Goal: Information Seeking & Learning: Learn about a topic

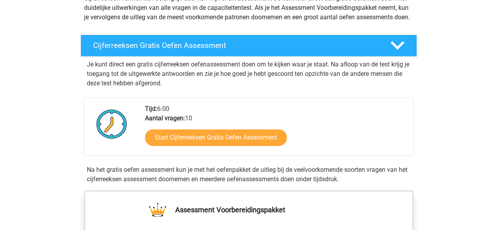
scroll to position [104, 0]
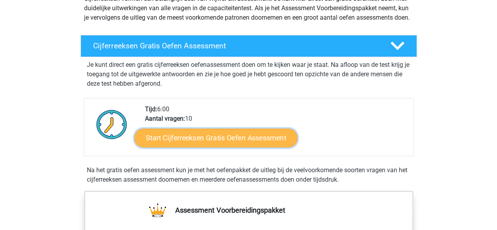
click at [270, 147] on link "Start Cijferreeksen Gratis Oefen Assessment" at bounding box center [215, 137] width 163 height 19
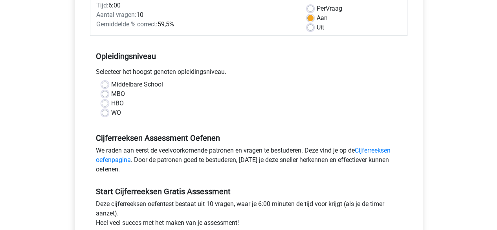
scroll to position [116, 0]
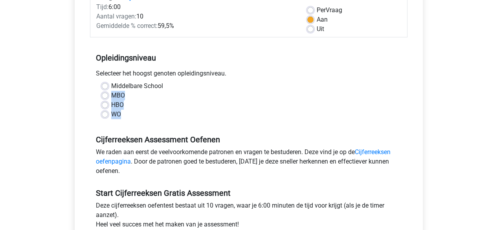
drag, startPoint x: 105, startPoint y: 86, endPoint x: 304, endPoint y: 134, distance: 205.4
click at [304, 134] on form "Categorie: Cijferreeksen Tijd: 6:00 Aantal vragen: 10 Gemiddelde % correct: 59,…" at bounding box center [249, 126] width 318 height 280
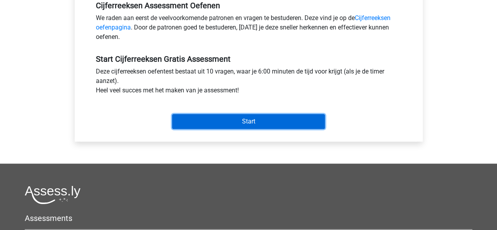
click at [263, 117] on input "Start" at bounding box center [248, 121] width 153 height 15
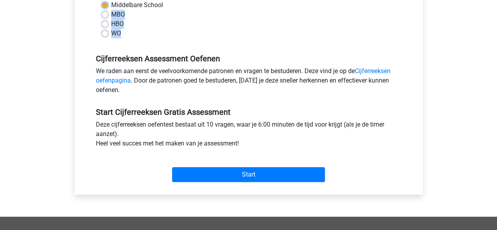
scroll to position [59, 0]
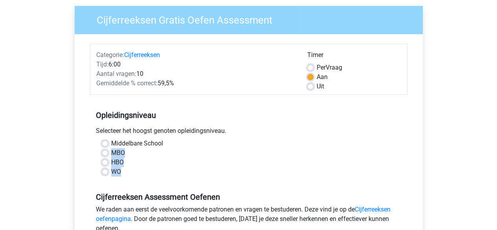
click at [111, 141] on label "Middelbare School" at bounding box center [137, 143] width 52 height 9
click at [103, 141] on input "Middelbare School" at bounding box center [105, 143] width 6 height 8
radio input "true"
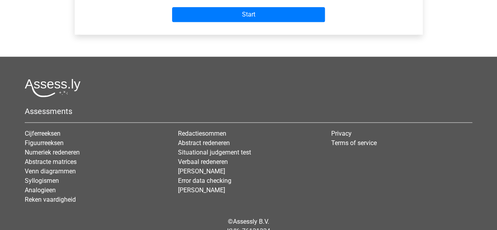
scroll to position [369, 0]
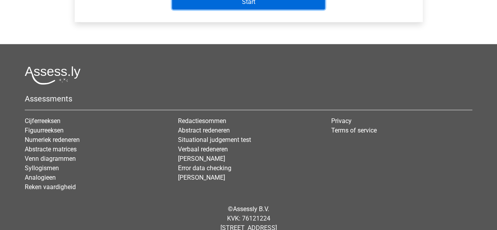
click at [223, 4] on input "Start" at bounding box center [248, 1] width 153 height 15
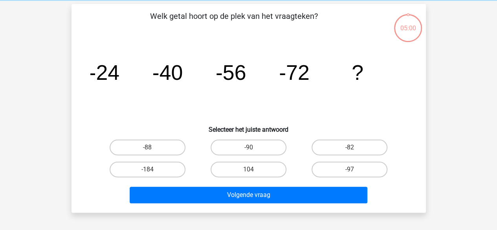
scroll to position [119, 0]
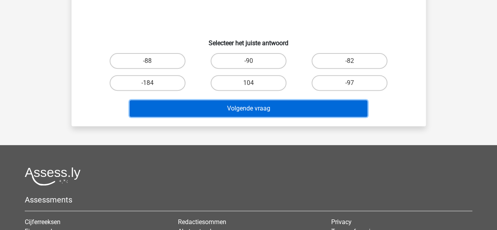
click at [257, 115] on button "Volgende vraag" at bounding box center [249, 108] width 238 height 17
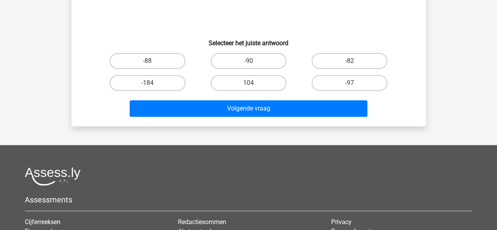
scroll to position [77, 0]
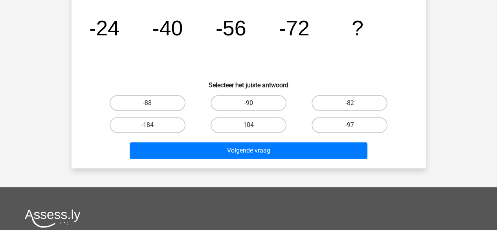
click at [249, 101] on label "-90" at bounding box center [249, 103] width 76 height 16
click at [249, 103] on input "-90" at bounding box center [250, 105] width 5 height 5
radio input "true"
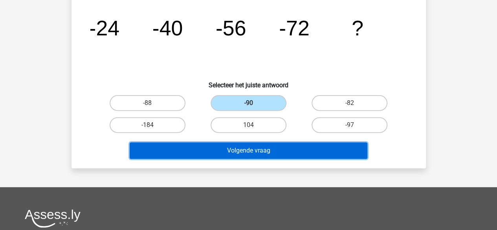
click at [243, 145] on button "Volgende vraag" at bounding box center [249, 150] width 238 height 17
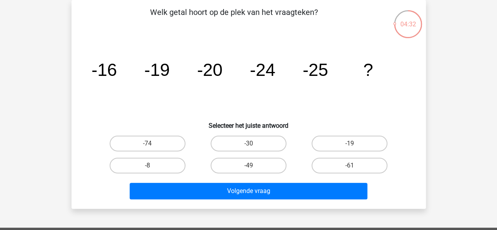
scroll to position [53, 0]
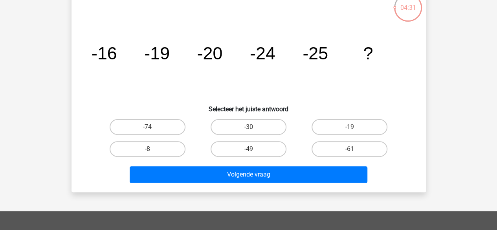
click at [253, 153] on input "-49" at bounding box center [250, 151] width 5 height 5
radio input "true"
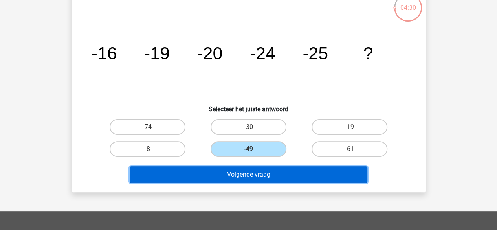
click at [241, 177] on button "Volgende vraag" at bounding box center [249, 174] width 238 height 17
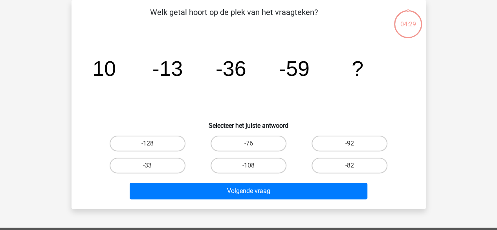
scroll to position [36, 0]
click at [252, 143] on input "-76" at bounding box center [250, 145] width 5 height 5
radio input "true"
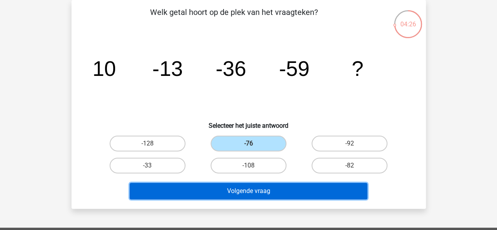
click at [266, 196] on button "Volgende vraag" at bounding box center [249, 191] width 238 height 17
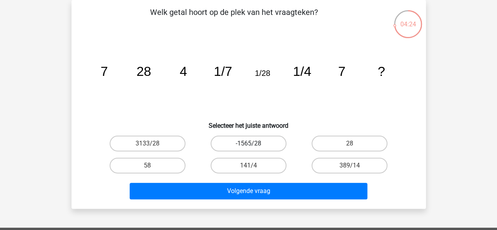
click at [256, 141] on label "-1565/28" at bounding box center [249, 144] width 76 height 16
click at [253, 143] on input "-1565/28" at bounding box center [250, 145] width 5 height 5
radio input "true"
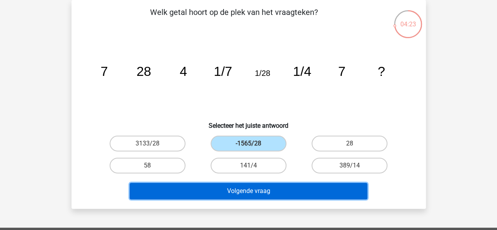
click at [272, 192] on button "Volgende vraag" at bounding box center [249, 191] width 238 height 17
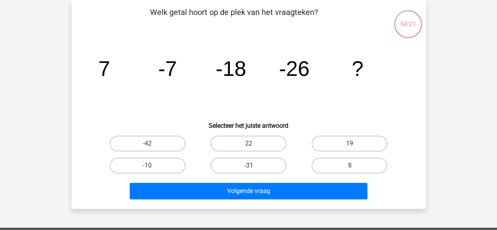
click at [265, 163] on label "-31" at bounding box center [249, 166] width 76 height 16
click at [253, 165] on input "-31" at bounding box center [250, 167] width 5 height 5
radio input "true"
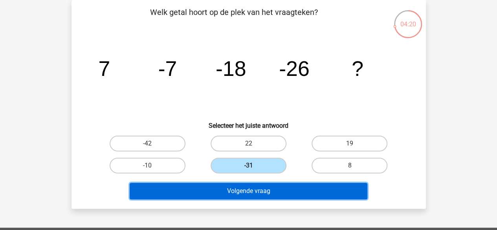
click at [281, 188] on button "Volgende vraag" at bounding box center [249, 191] width 238 height 17
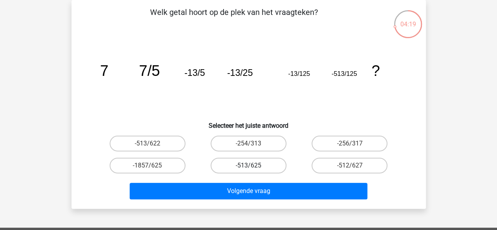
click at [259, 167] on label "-513/625" at bounding box center [249, 166] width 76 height 16
click at [253, 167] on input "-513/625" at bounding box center [250, 167] width 5 height 5
radio input "true"
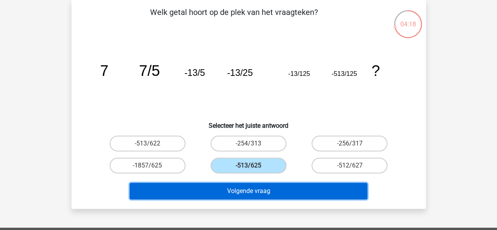
click at [272, 191] on button "Volgende vraag" at bounding box center [249, 191] width 238 height 17
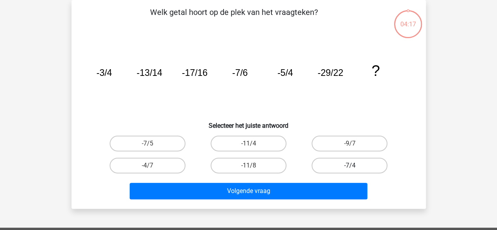
click at [361, 164] on label "-7/4" at bounding box center [350, 166] width 76 height 16
click at [355, 165] on input "-7/4" at bounding box center [352, 167] width 5 height 5
radio input "true"
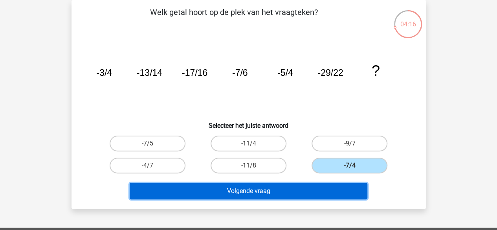
click at [267, 191] on button "Volgende vraag" at bounding box center [249, 191] width 238 height 17
